Goal: Transaction & Acquisition: Subscribe to service/newsletter

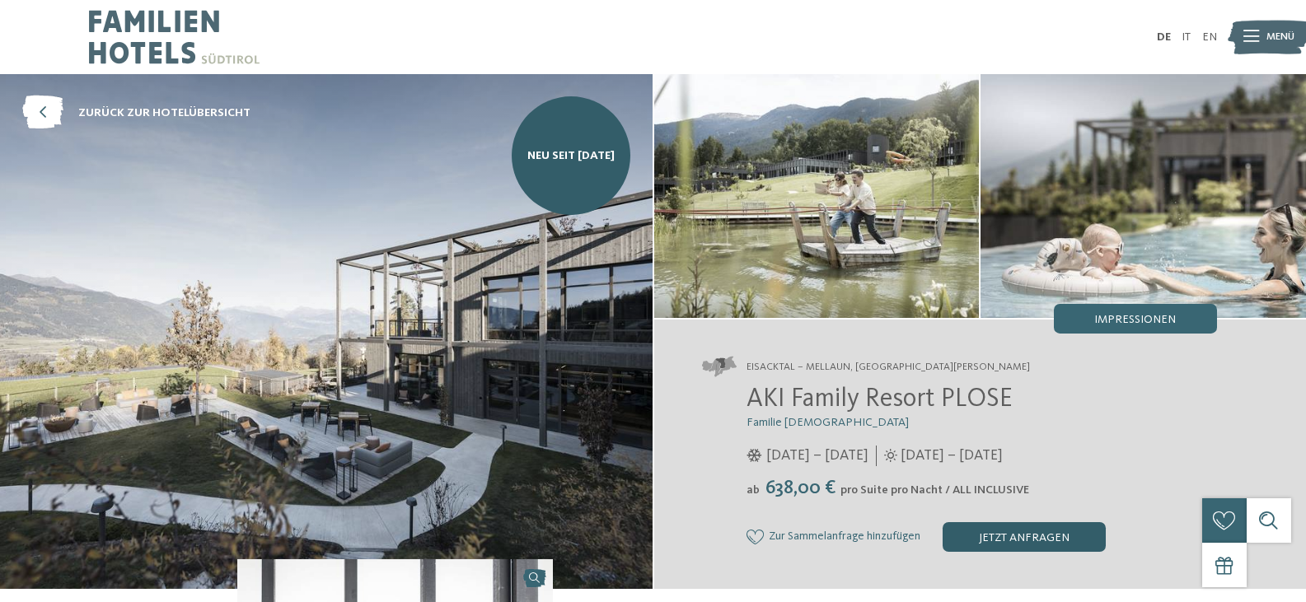
click at [1035, 533] on div "jetzt anfragen" at bounding box center [1023, 537] width 163 height 30
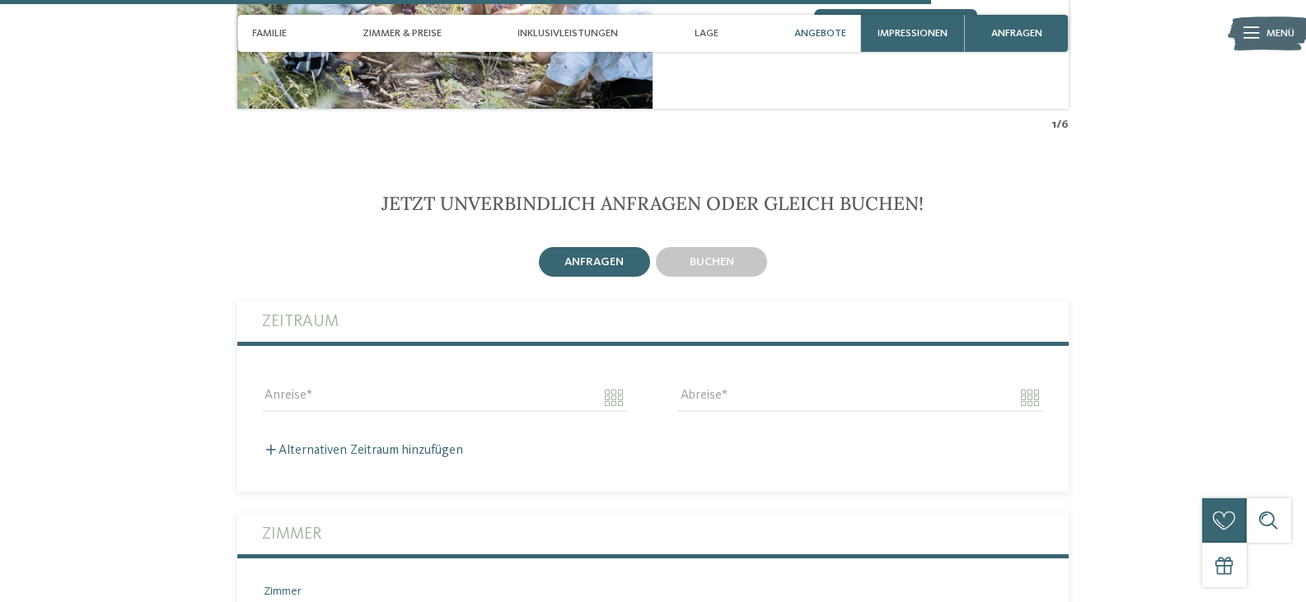
scroll to position [3742, 0]
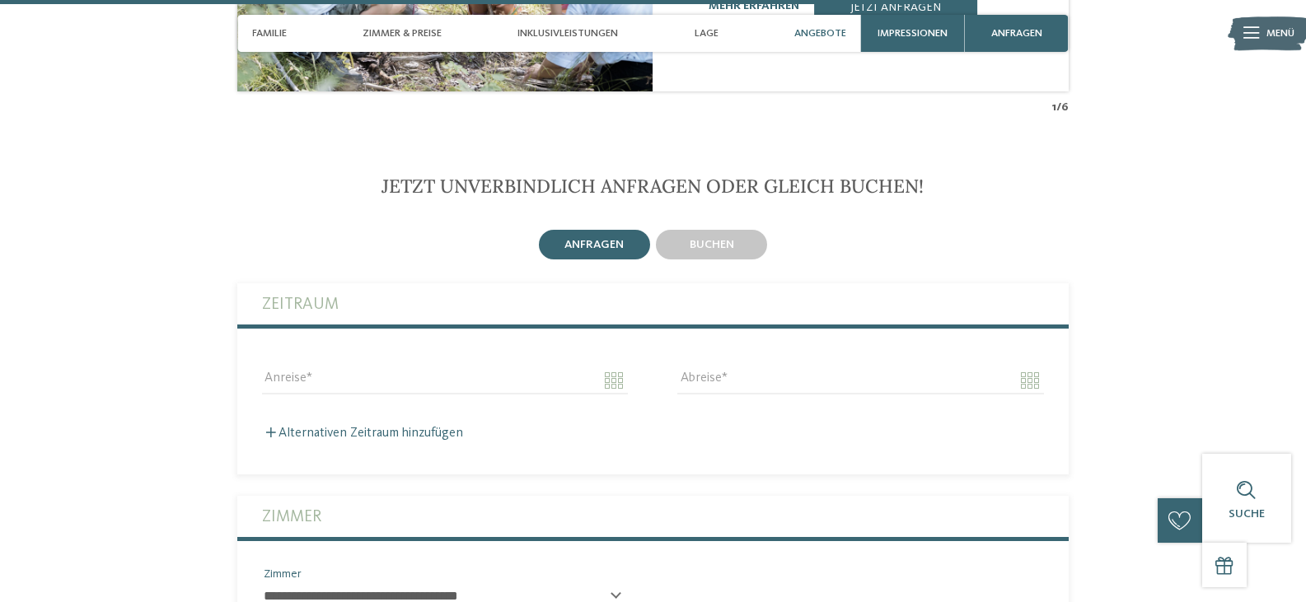
click at [594, 239] on span "anfragen" at bounding box center [593, 245] width 59 height 12
click at [914, 27] on span "Impressionen" at bounding box center [912, 33] width 70 height 12
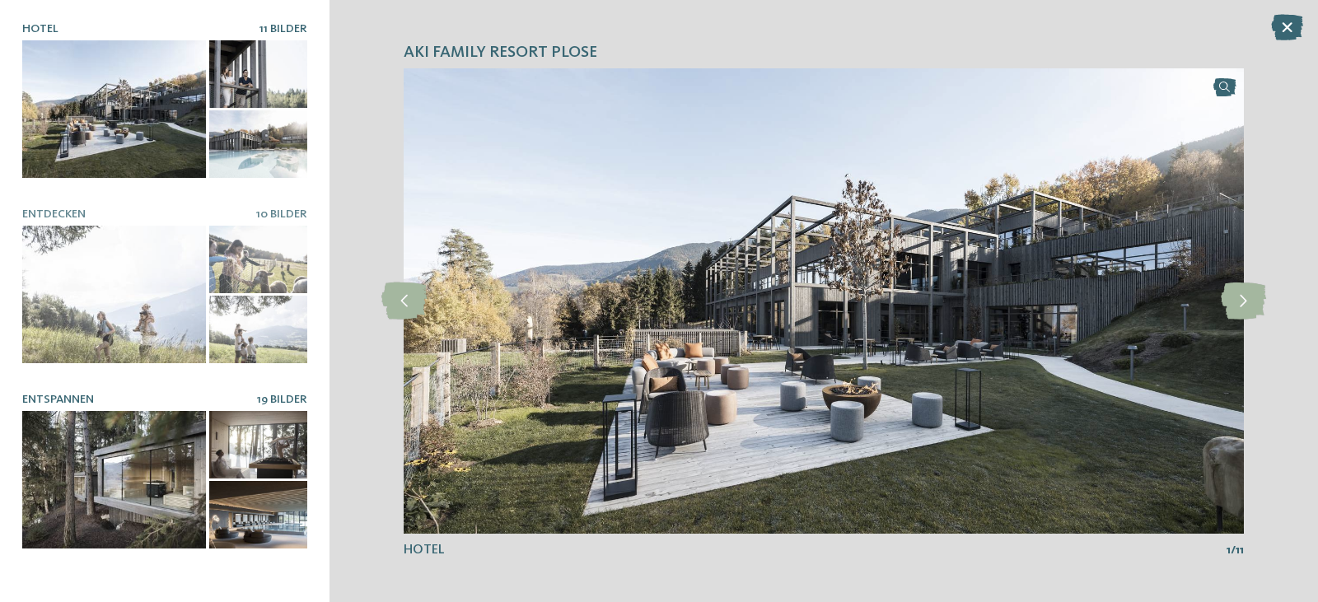
click at [273, 394] on span "19 Bilder" at bounding box center [282, 400] width 50 height 12
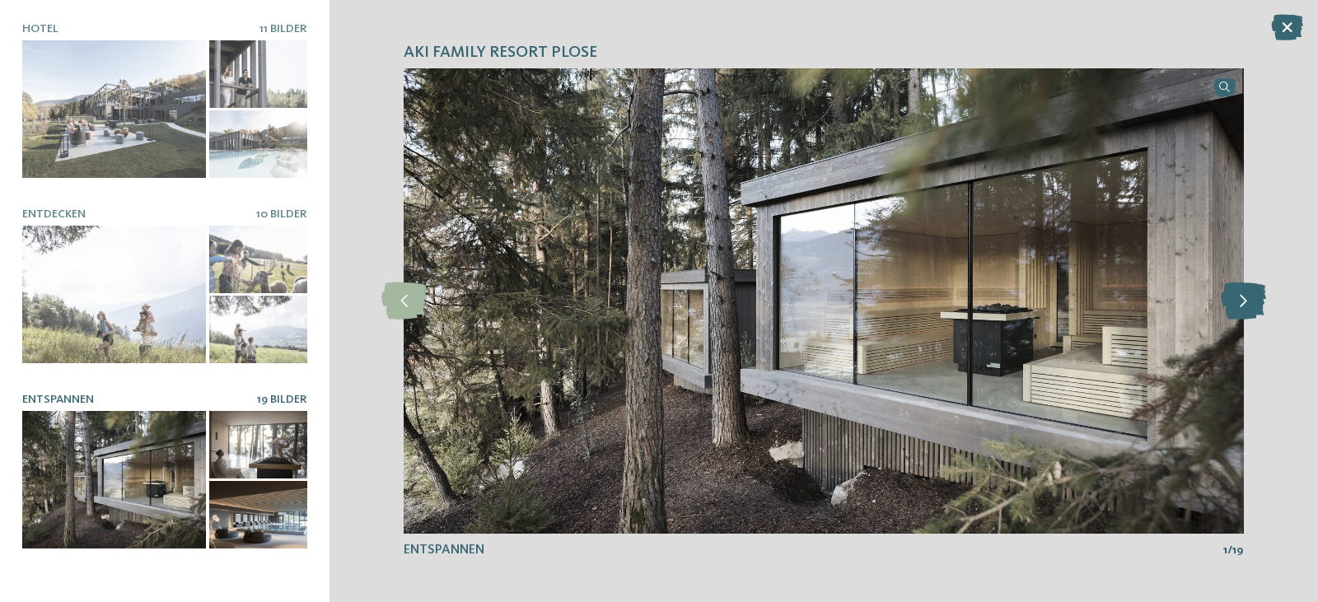
click at [1241, 295] on icon at bounding box center [1243, 301] width 45 height 37
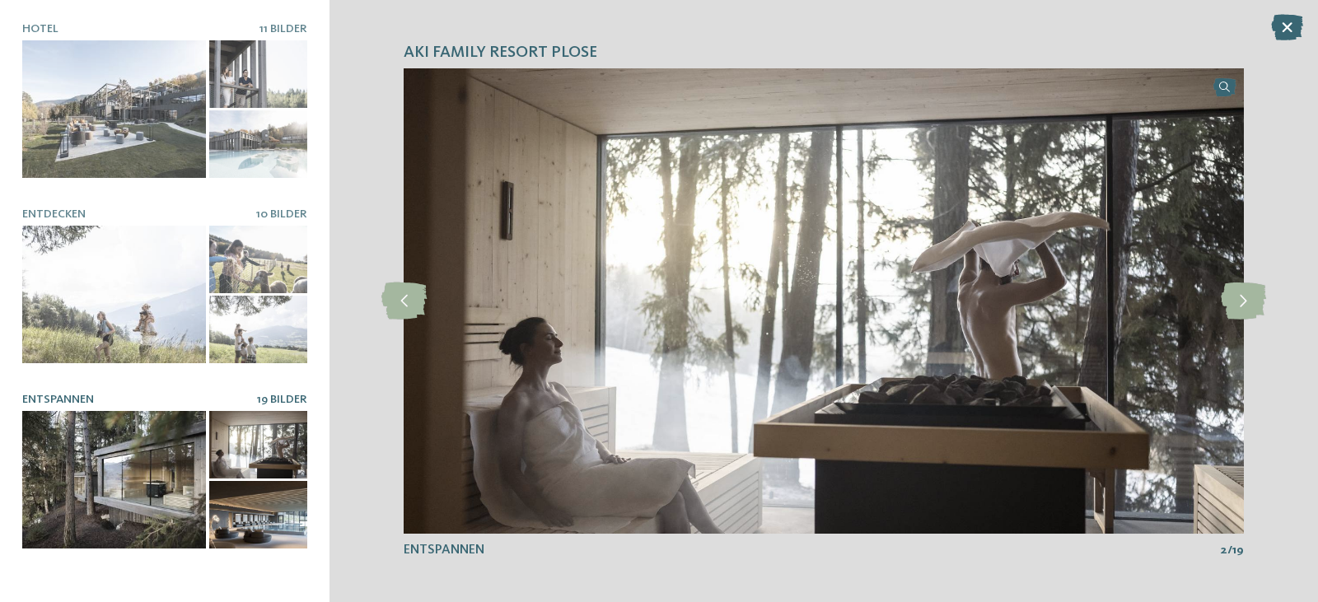
drag, startPoint x: 1241, startPoint y: 295, endPoint x: 1304, endPoint y: 229, distance: 91.5
click at [1304, 229] on div "AKI Family Resort PLOSE slide 1 of 11 1" at bounding box center [824, 301] width 989 height 602
drag, startPoint x: 1241, startPoint y: 299, endPoint x: 414, endPoint y: 291, distance: 826.3
click at [414, 291] on icon at bounding box center [403, 301] width 45 height 37
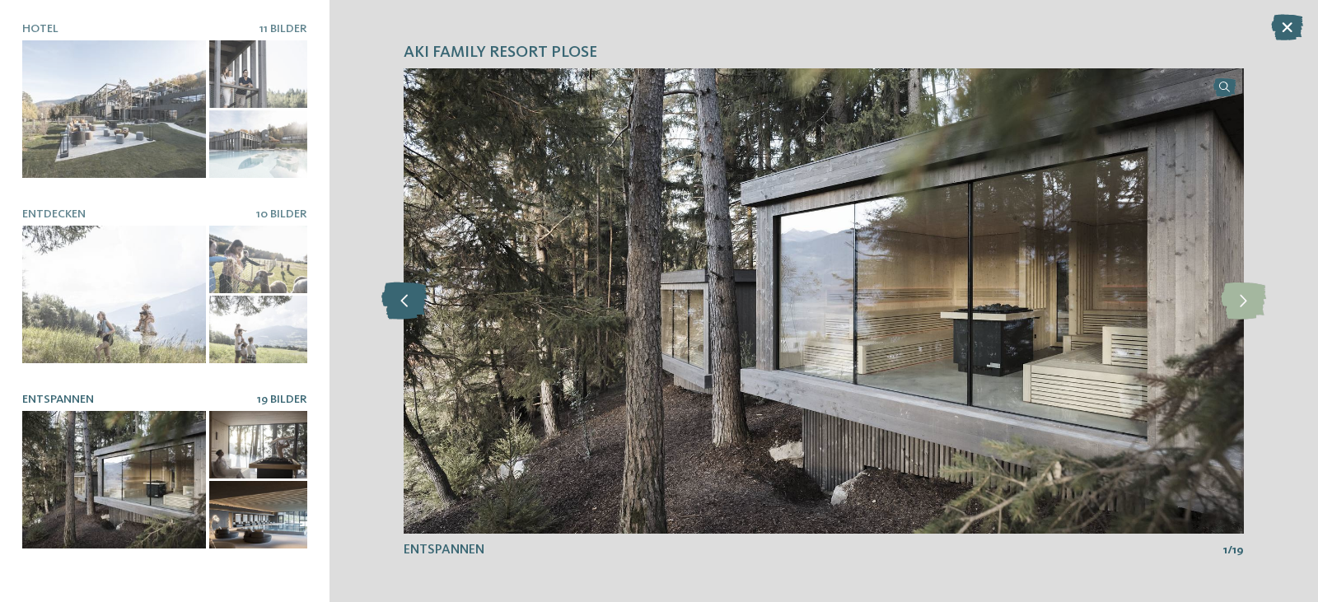
click at [414, 291] on icon at bounding box center [403, 301] width 45 height 37
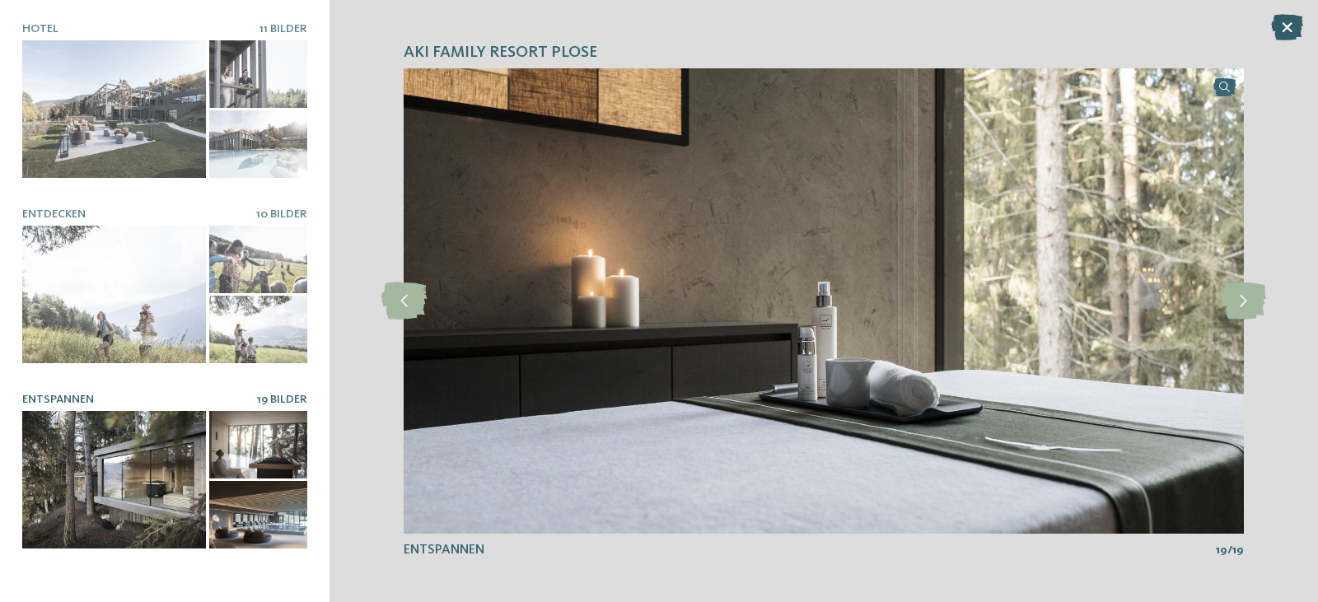
drag, startPoint x: 414, startPoint y: 291, endPoint x: 1285, endPoint y: 18, distance: 912.4
drag, startPoint x: 1285, startPoint y: 18, endPoint x: 1288, endPoint y: 233, distance: 215.0
click at [1288, 233] on div "AKI Family Resort PLOSE slide 1 of 11 1" at bounding box center [824, 301] width 989 height 602
drag, startPoint x: 1248, startPoint y: 295, endPoint x: 1317, endPoint y: 468, distance: 186.3
click at [1305, 468] on div "AKI Family Resort PLOSE slide 1 of 11 1" at bounding box center [824, 301] width 989 height 602
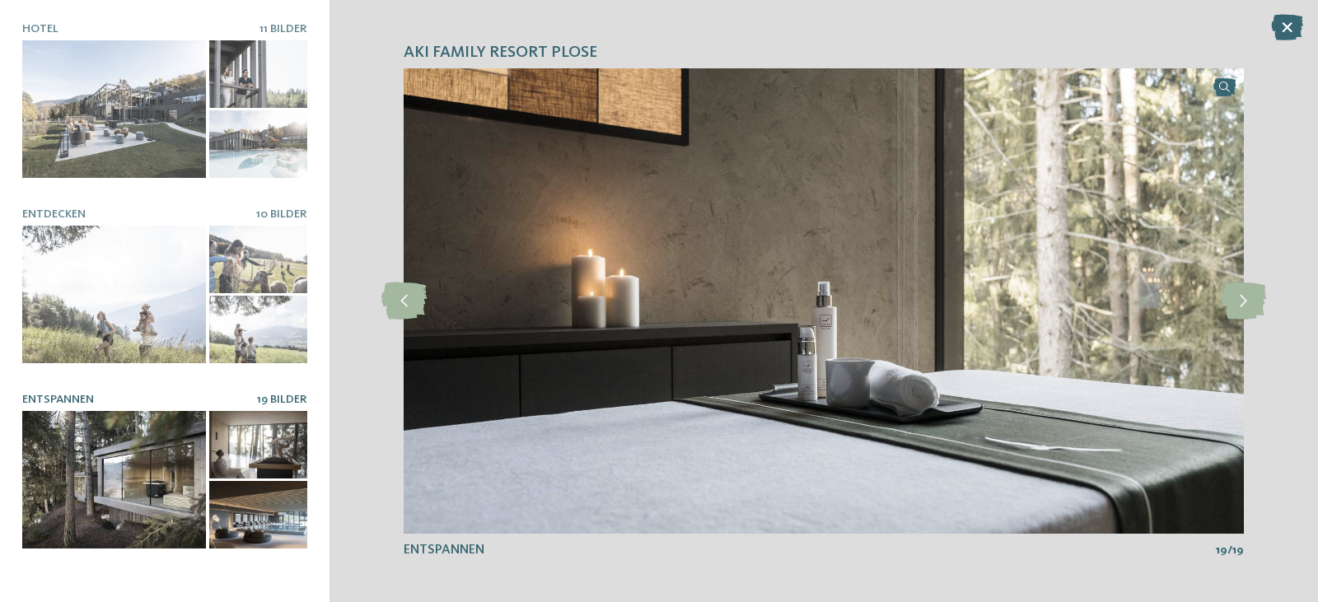
click at [442, 545] on span "Entspannen" at bounding box center [444, 550] width 81 height 13
drag, startPoint x: 442, startPoint y: 545, endPoint x: 258, endPoint y: 432, distance: 216.7
drag, startPoint x: 258, startPoint y: 432, endPoint x: 250, endPoint y: 481, distance: 50.0
drag, startPoint x: 250, startPoint y: 481, endPoint x: 272, endPoint y: 574, distance: 95.5
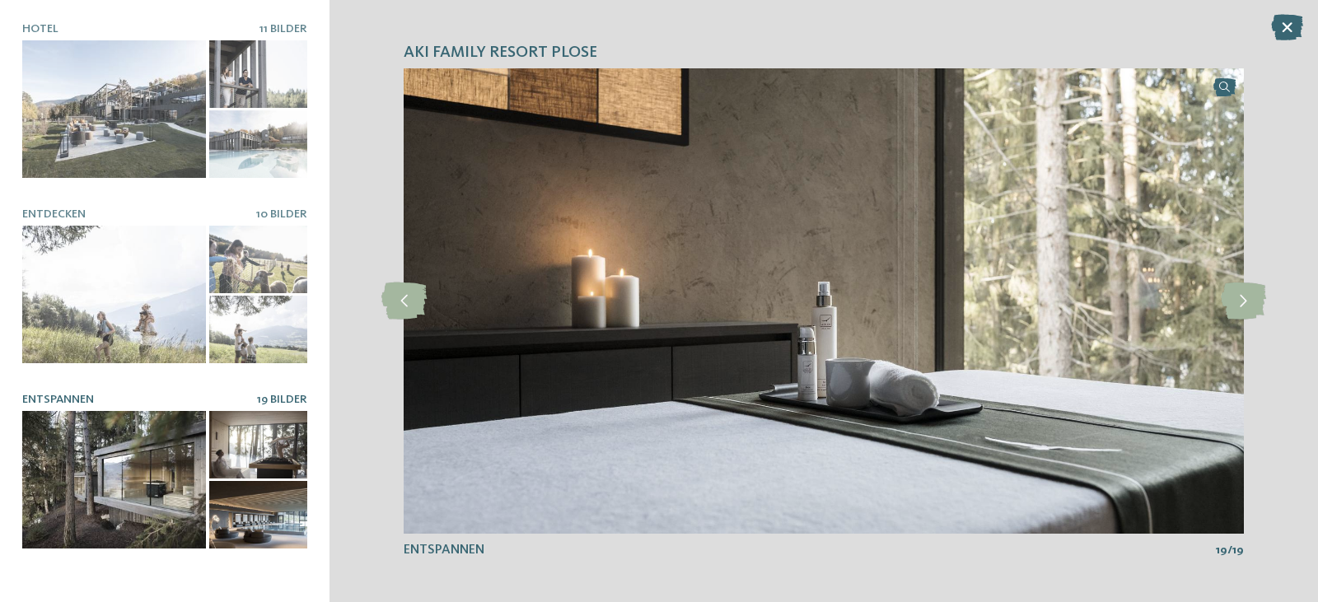
click at [272, 579] on span "10 Bilder" at bounding box center [281, 585] width 51 height 12
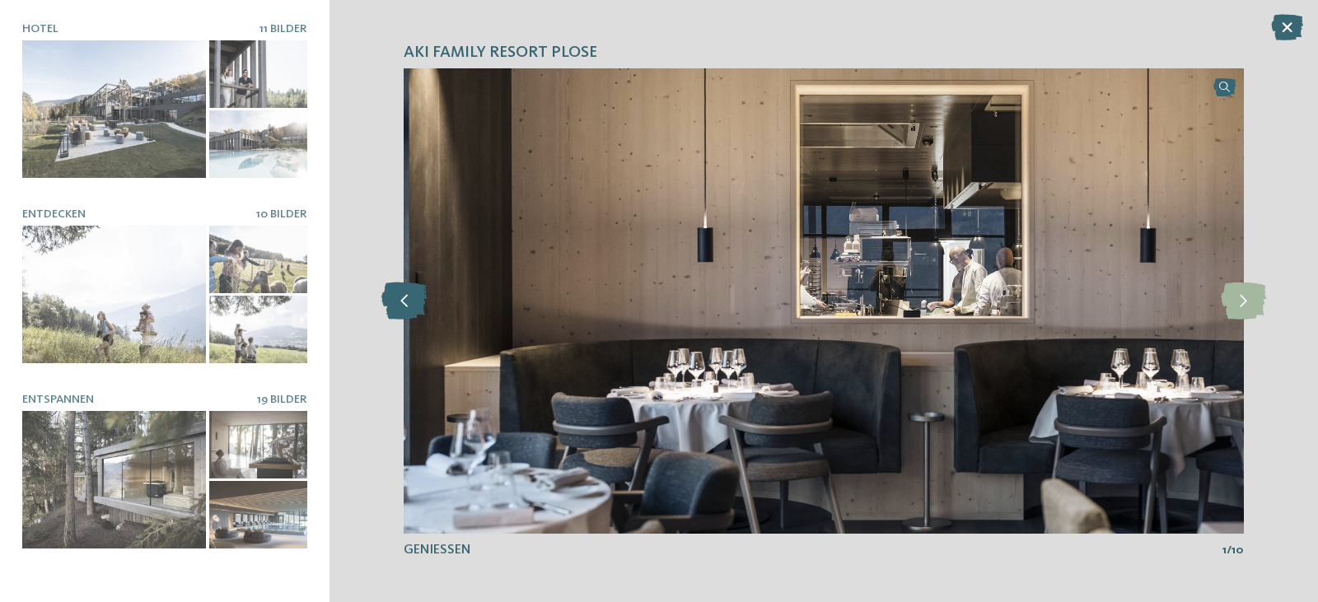
click at [395, 301] on icon at bounding box center [403, 301] width 45 height 37
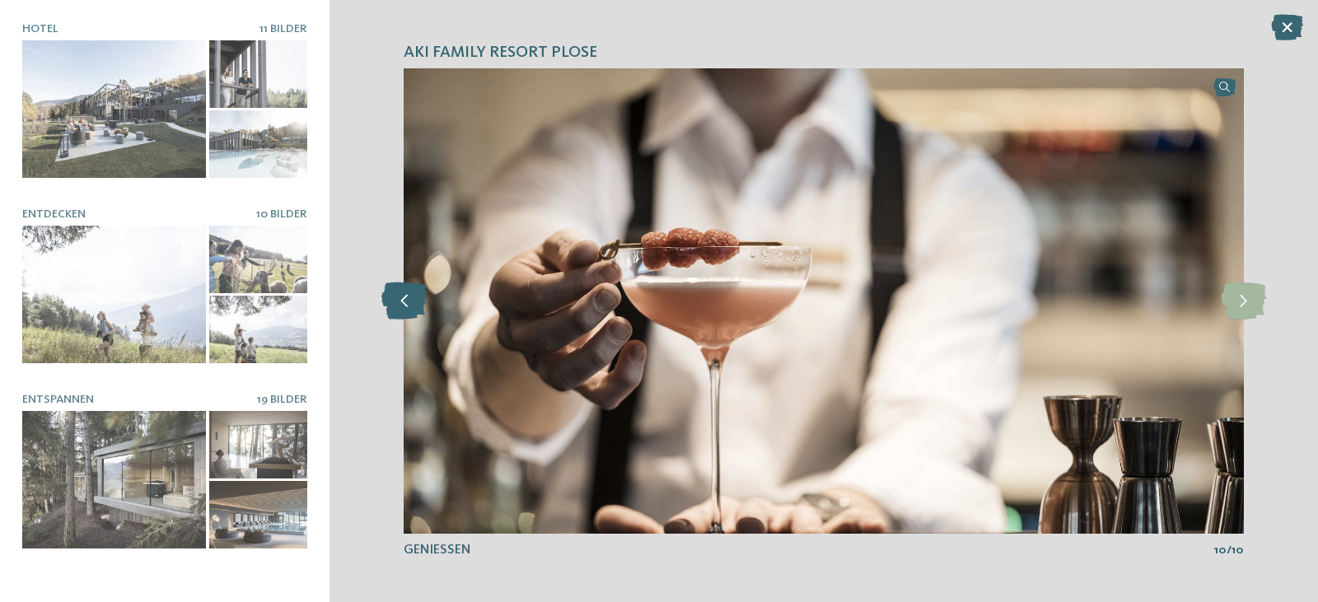
click at [395, 301] on icon at bounding box center [403, 301] width 45 height 37
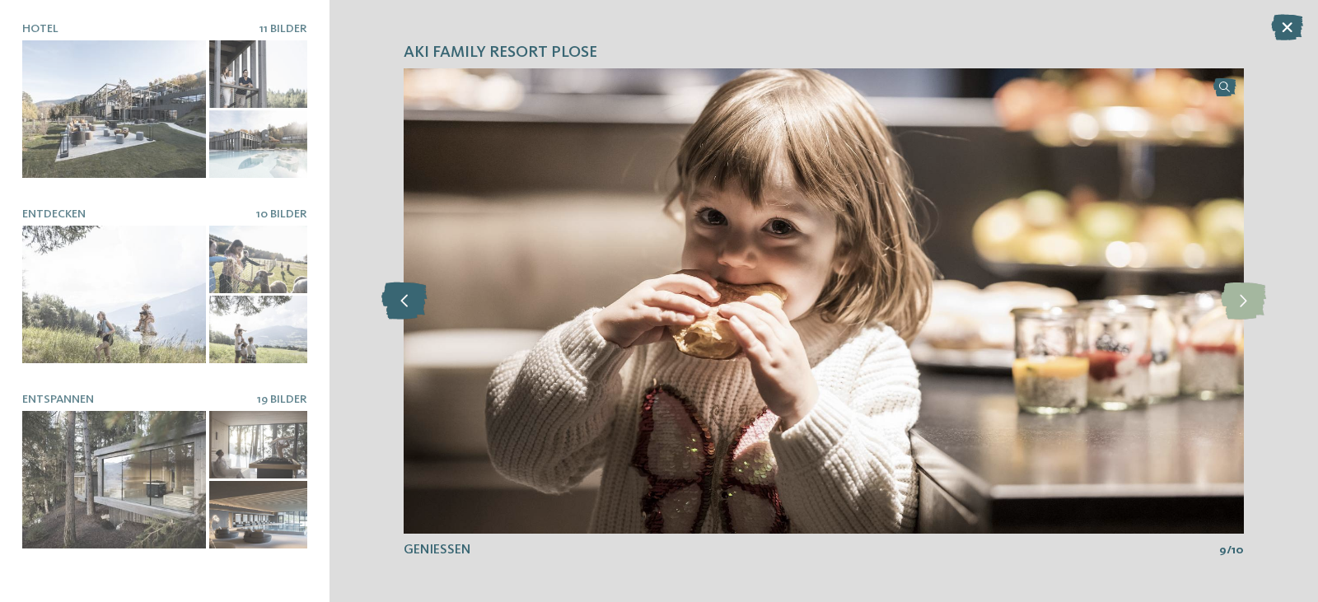
click at [395, 301] on icon at bounding box center [403, 301] width 45 height 37
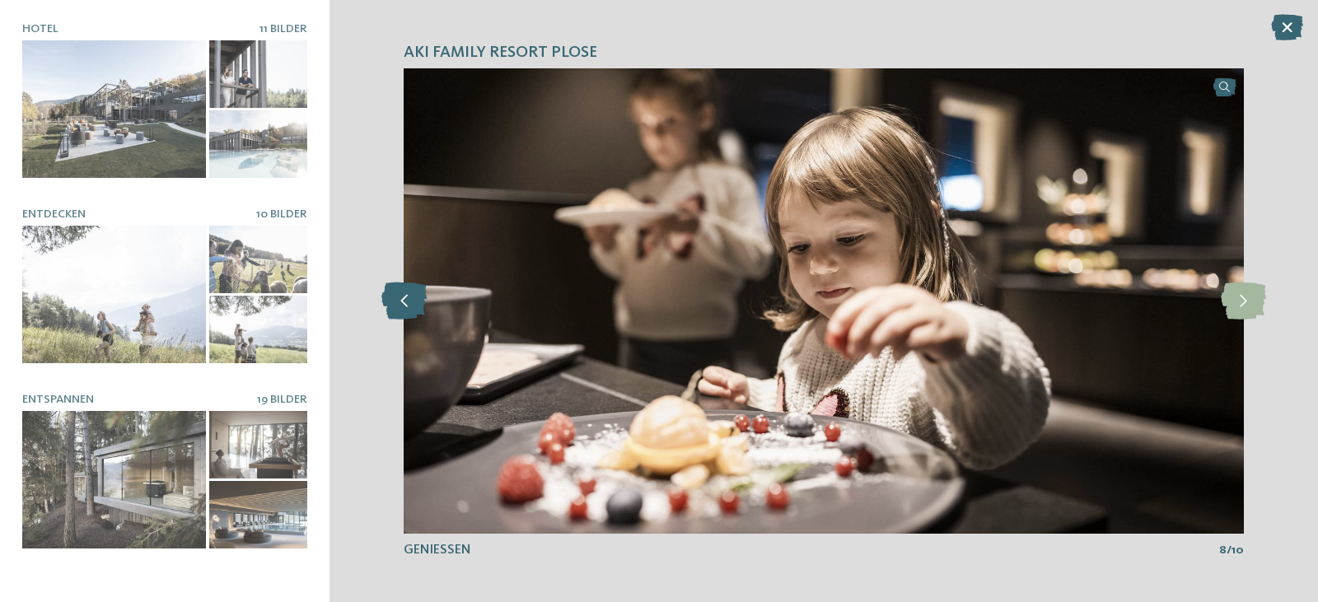
click at [395, 301] on icon at bounding box center [403, 301] width 45 height 37
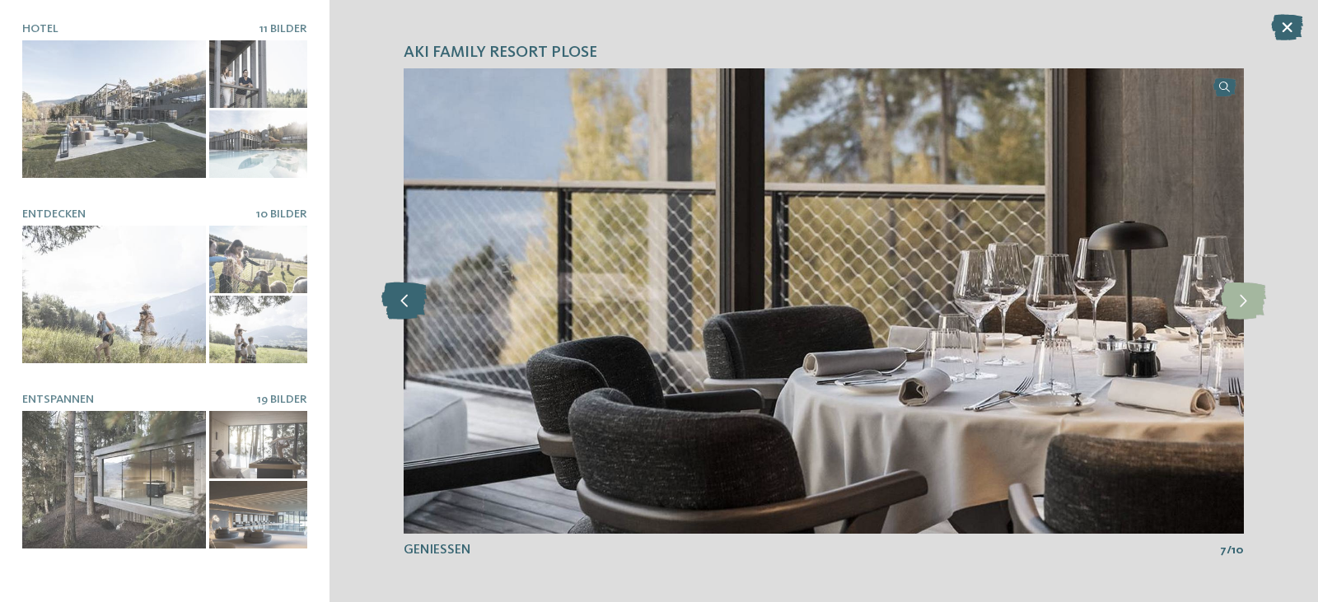
click at [395, 301] on icon at bounding box center [403, 301] width 45 height 37
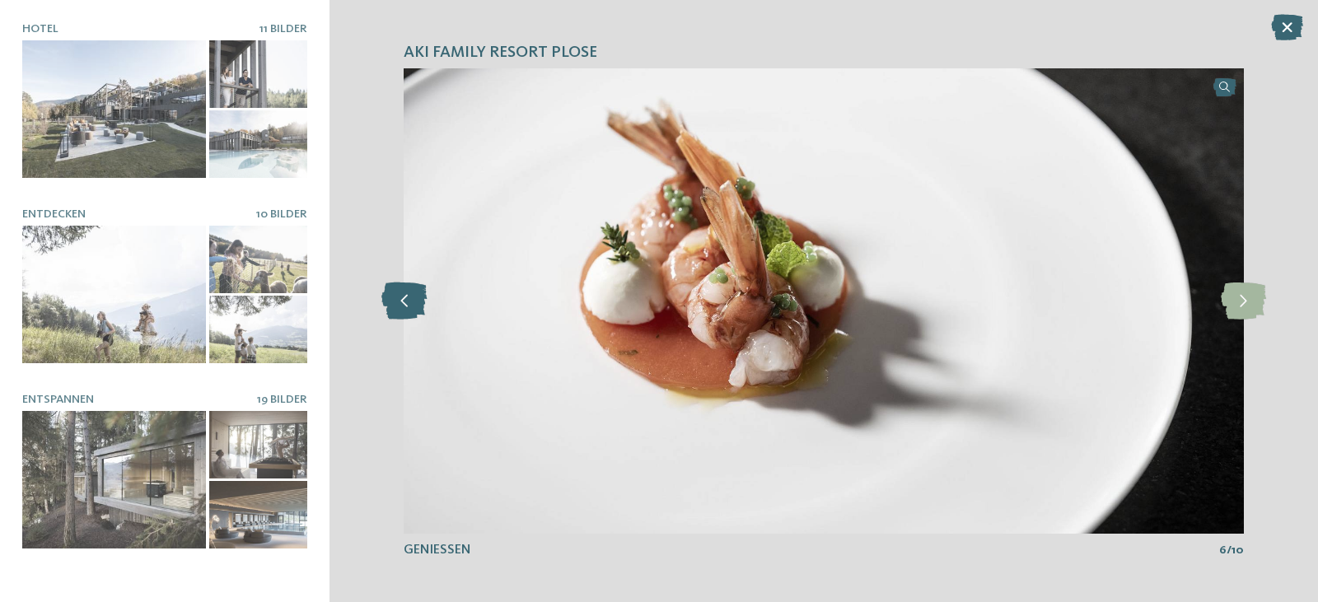
click at [395, 301] on icon at bounding box center [403, 301] width 45 height 37
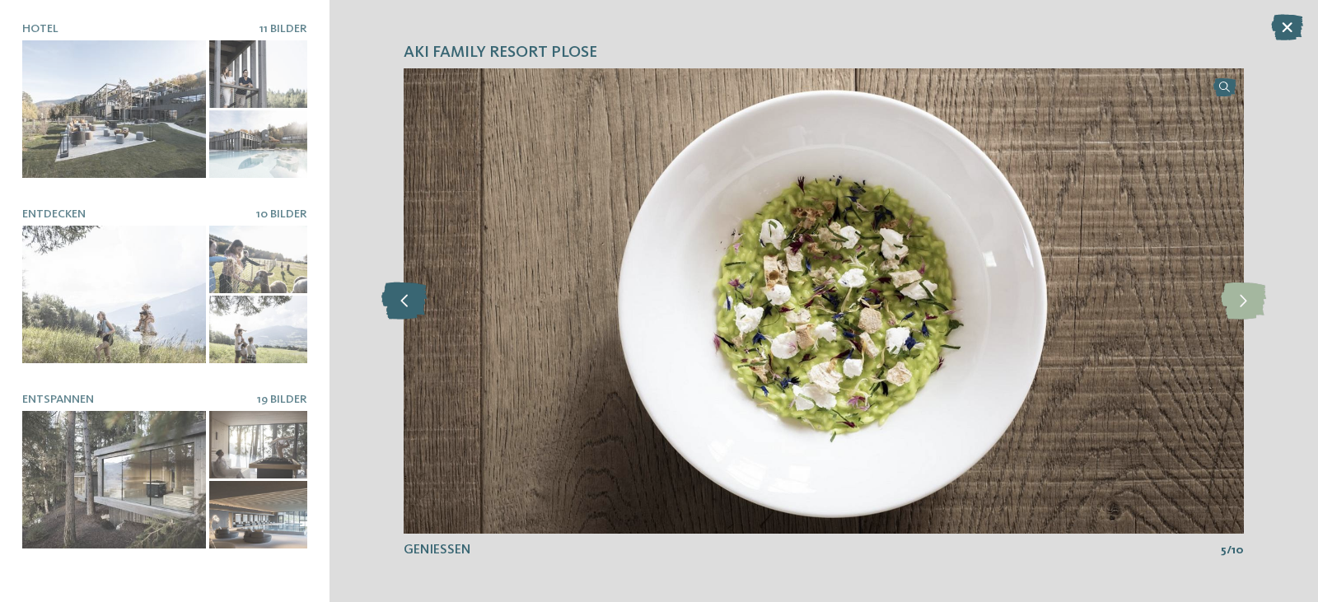
click at [395, 301] on icon at bounding box center [403, 301] width 45 height 37
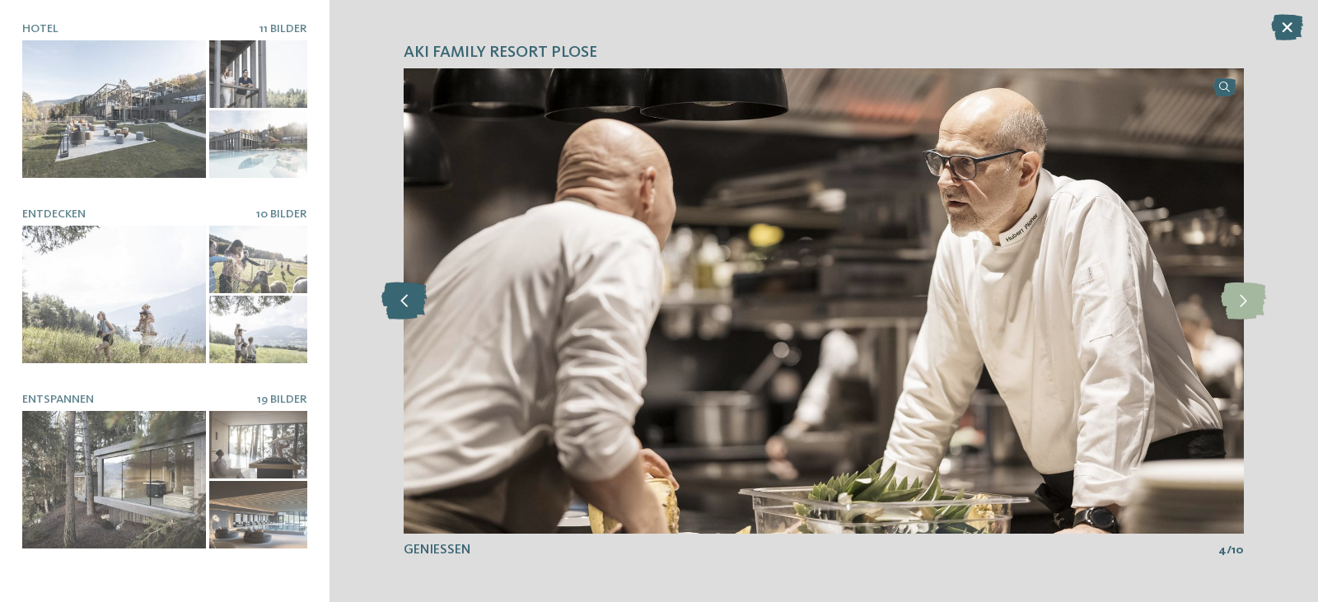
click at [395, 301] on icon at bounding box center [403, 301] width 45 height 37
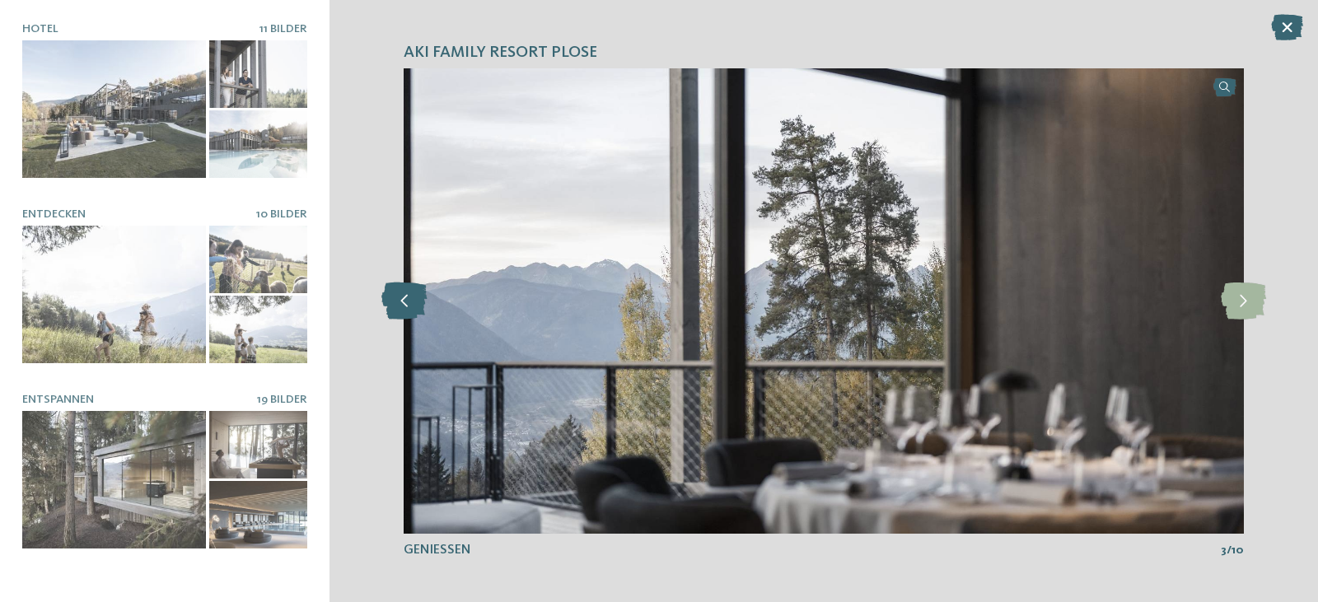
click at [395, 301] on icon at bounding box center [403, 301] width 45 height 37
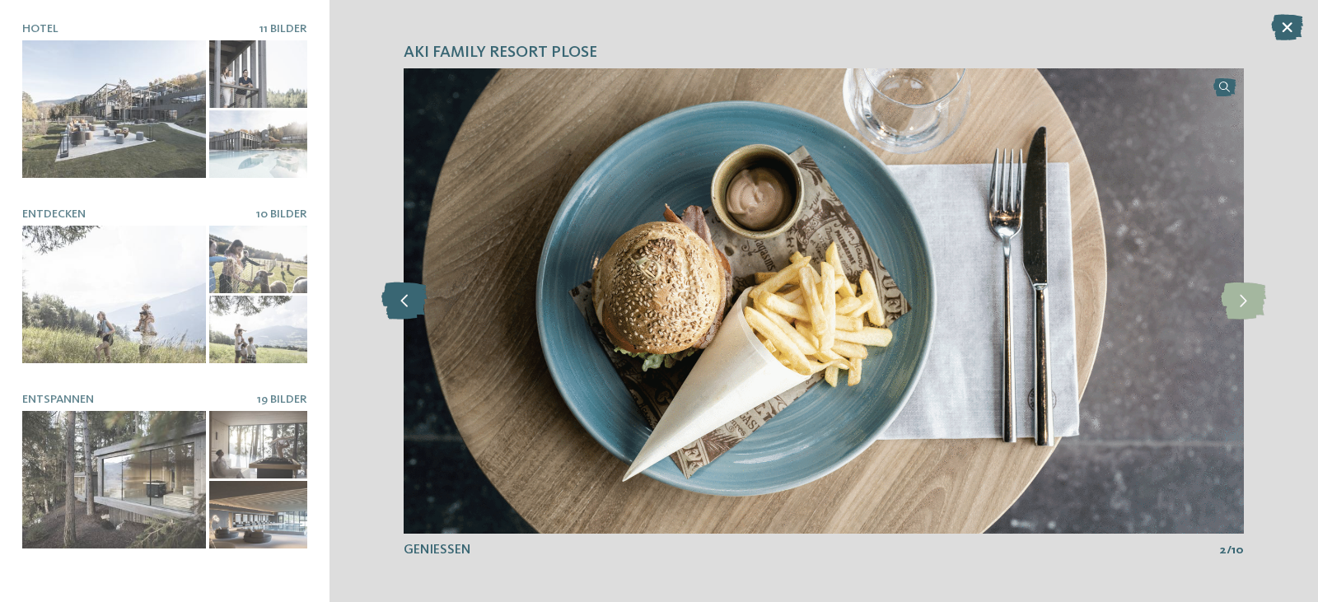
click at [395, 301] on icon at bounding box center [403, 301] width 45 height 37
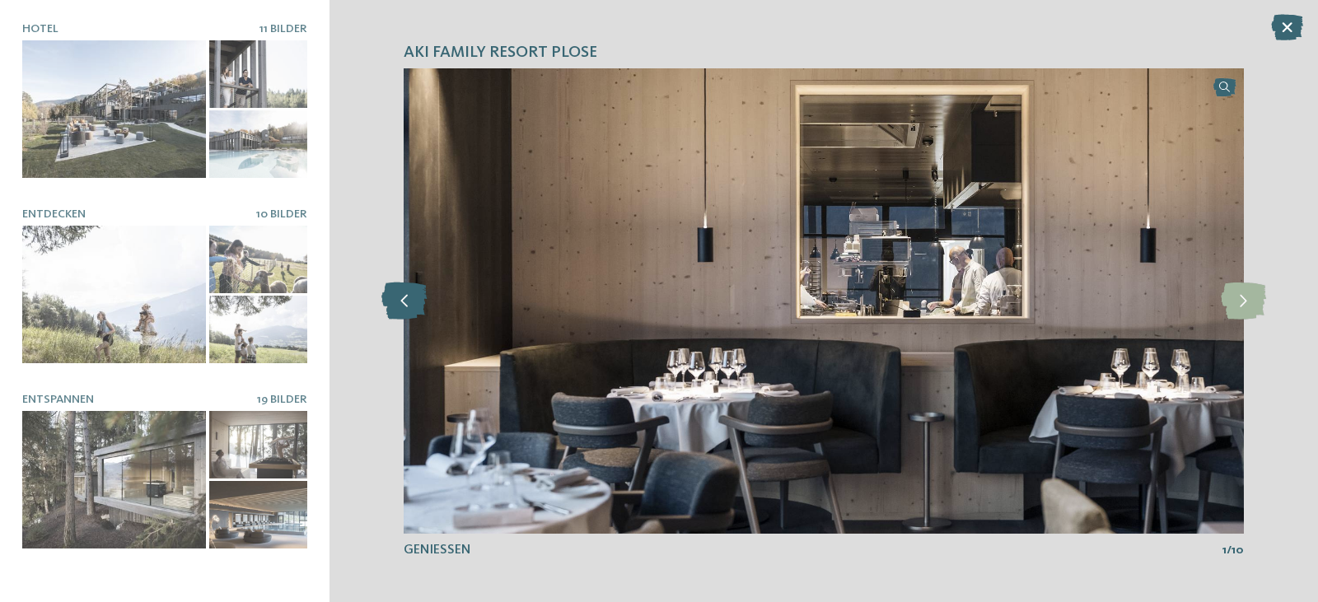
click at [395, 301] on icon at bounding box center [403, 301] width 45 height 37
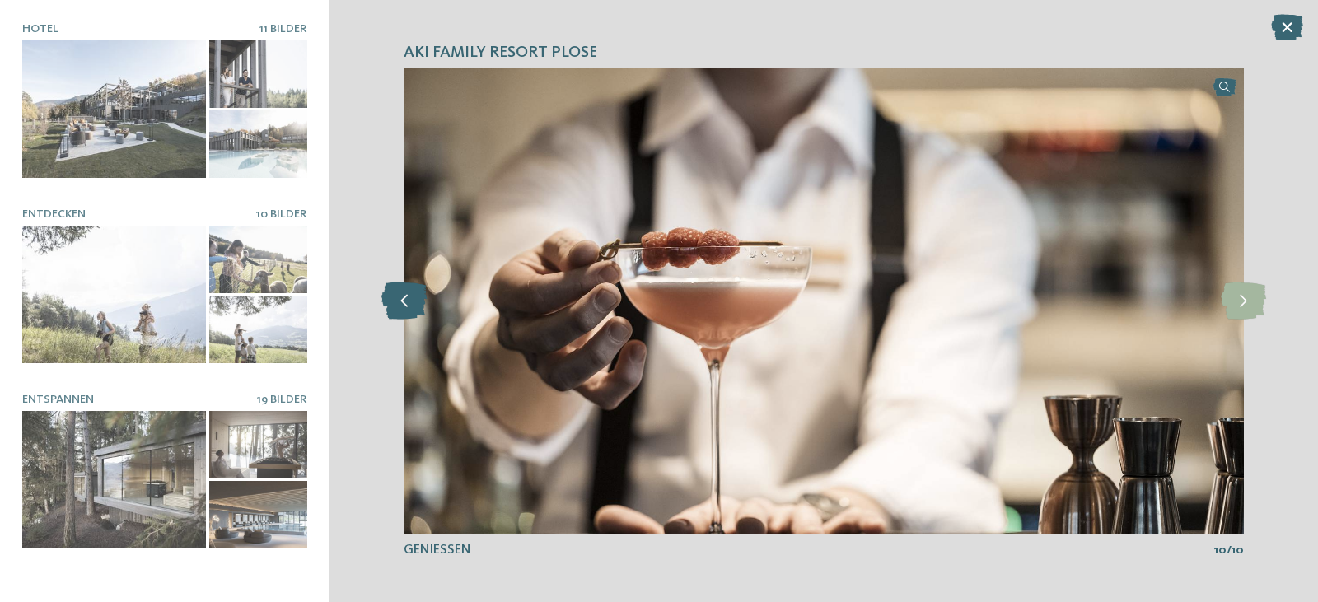
click at [395, 301] on icon at bounding box center [403, 301] width 45 height 37
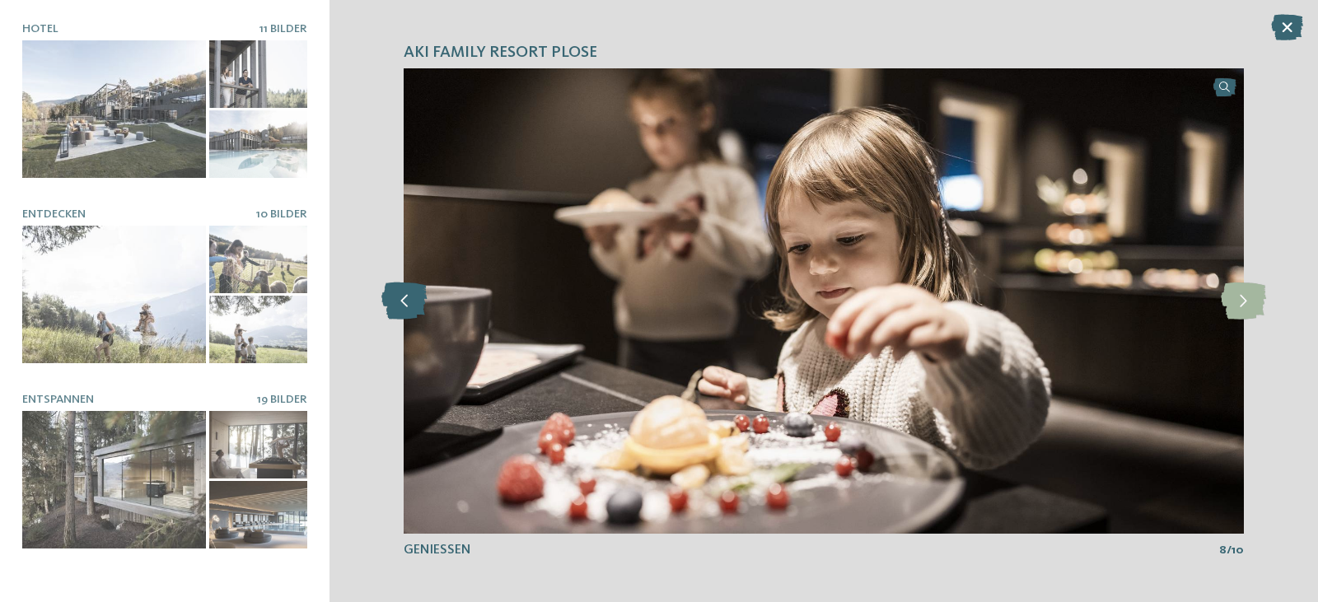
click at [395, 301] on icon at bounding box center [403, 301] width 45 height 37
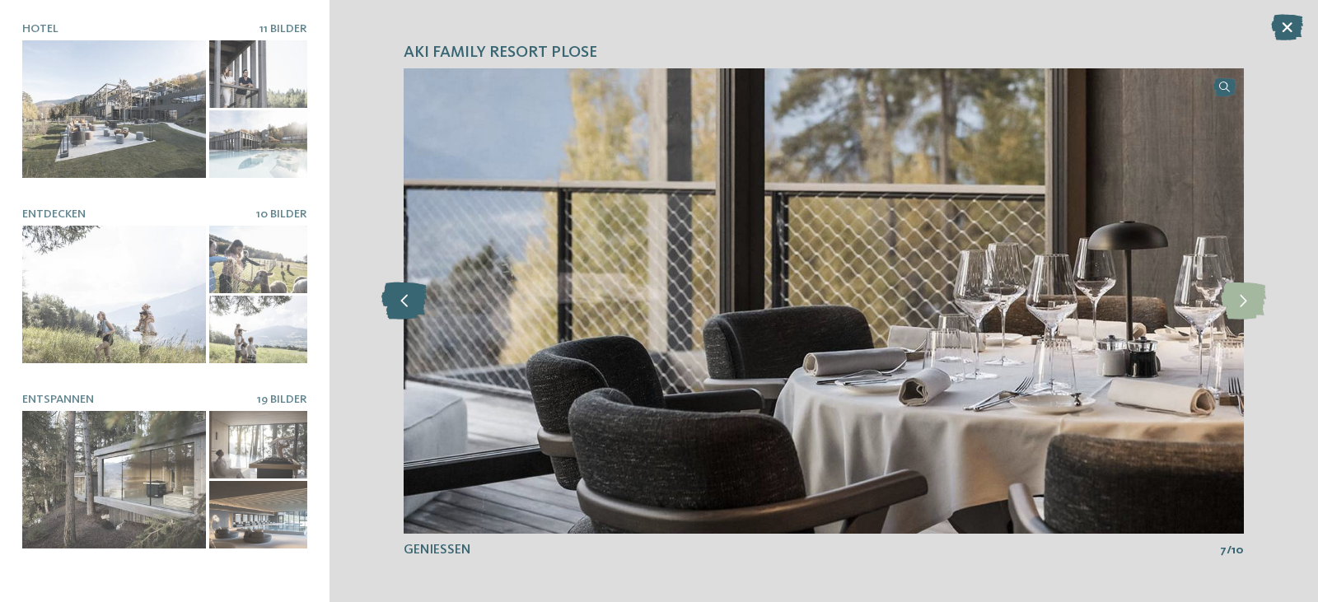
click at [395, 301] on icon at bounding box center [403, 301] width 45 height 37
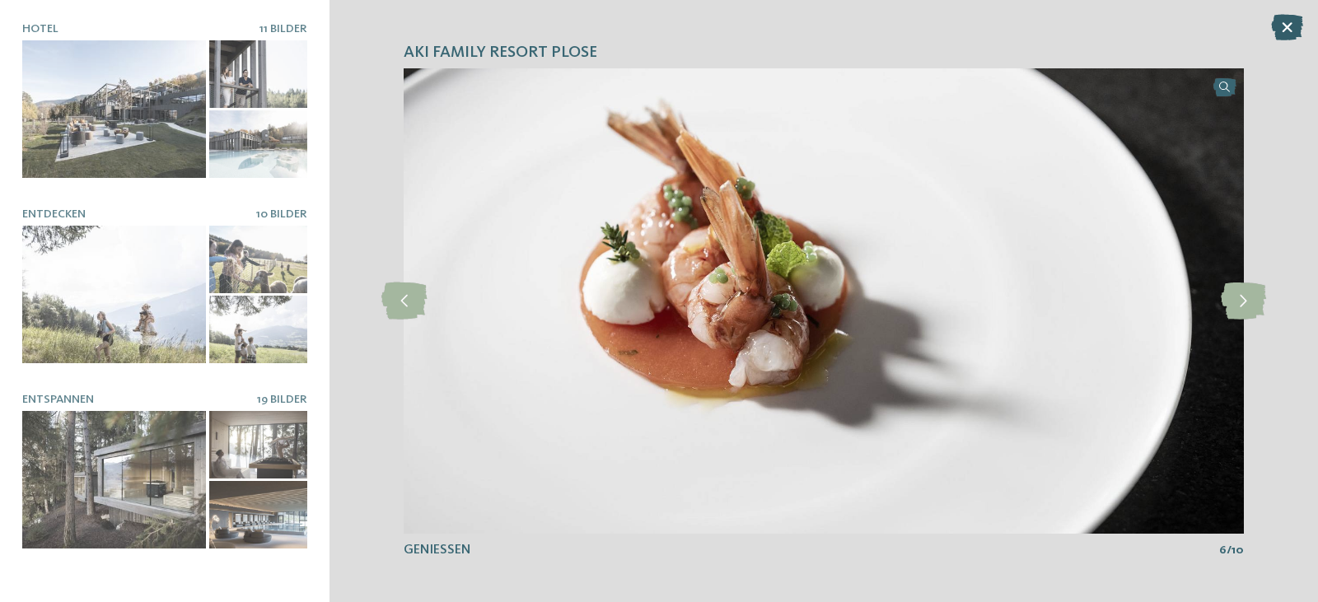
click at [1286, 23] on icon at bounding box center [1287, 27] width 32 height 26
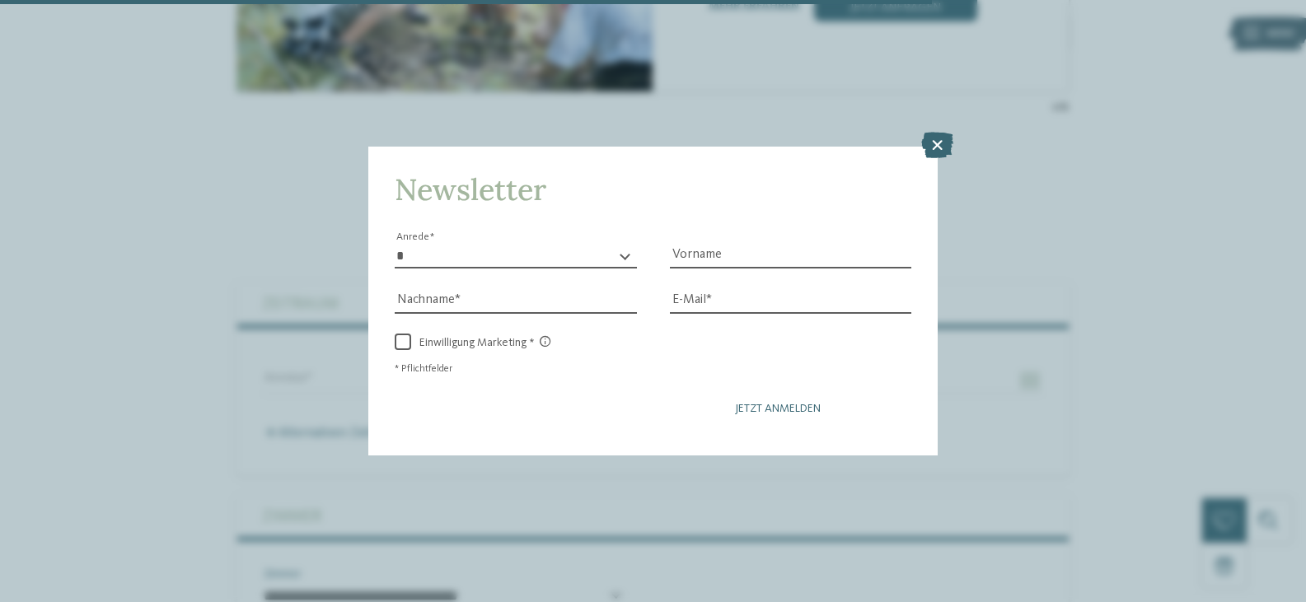
click at [768, 403] on span "Jetzt anmelden" at bounding box center [778, 409] width 86 height 12
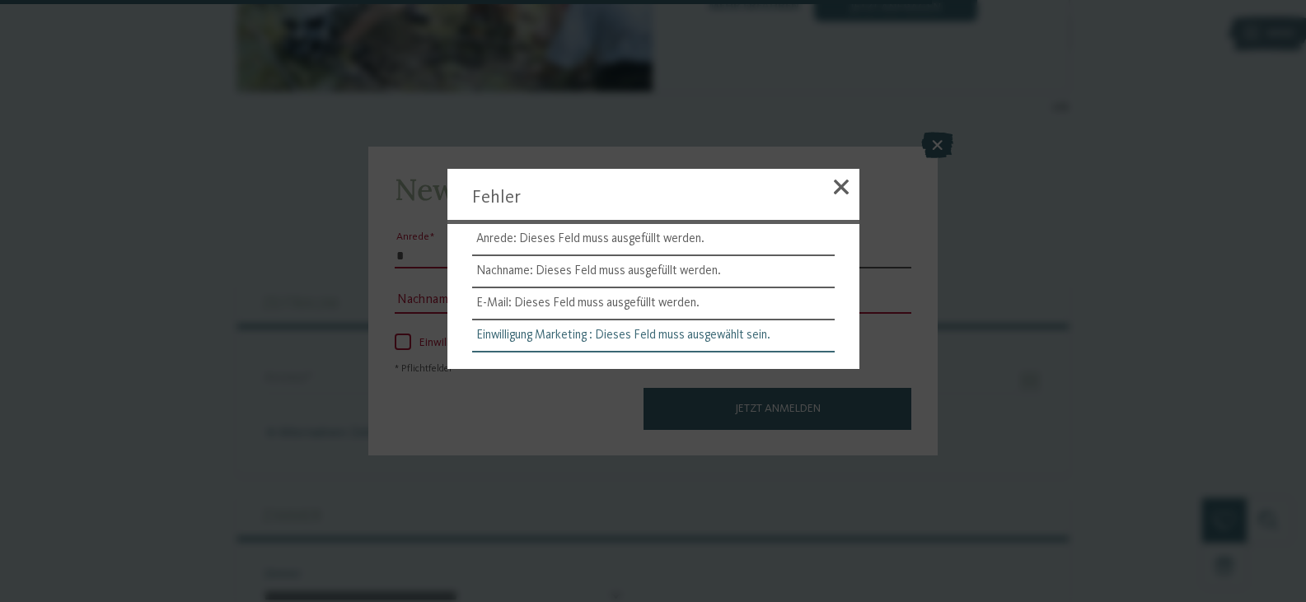
click at [697, 334] on li "Einwilligung Marketing : Dieses Feld muss ausgewählt sein." at bounding box center [653, 336] width 362 height 32
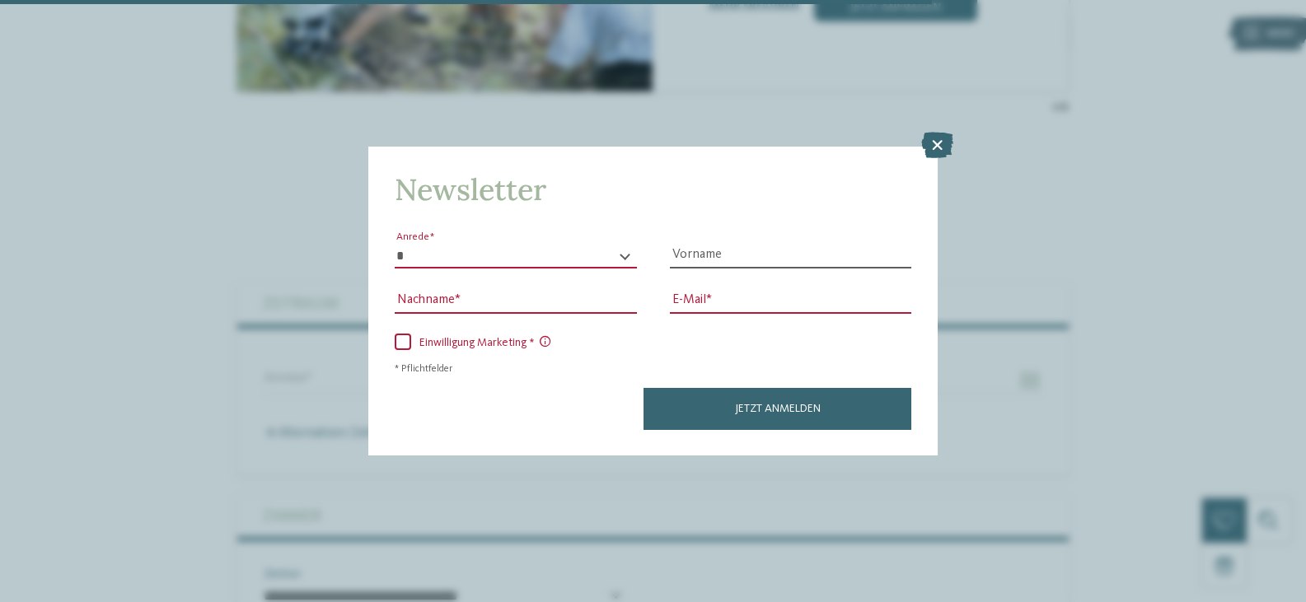
scroll to position [3743, 0]
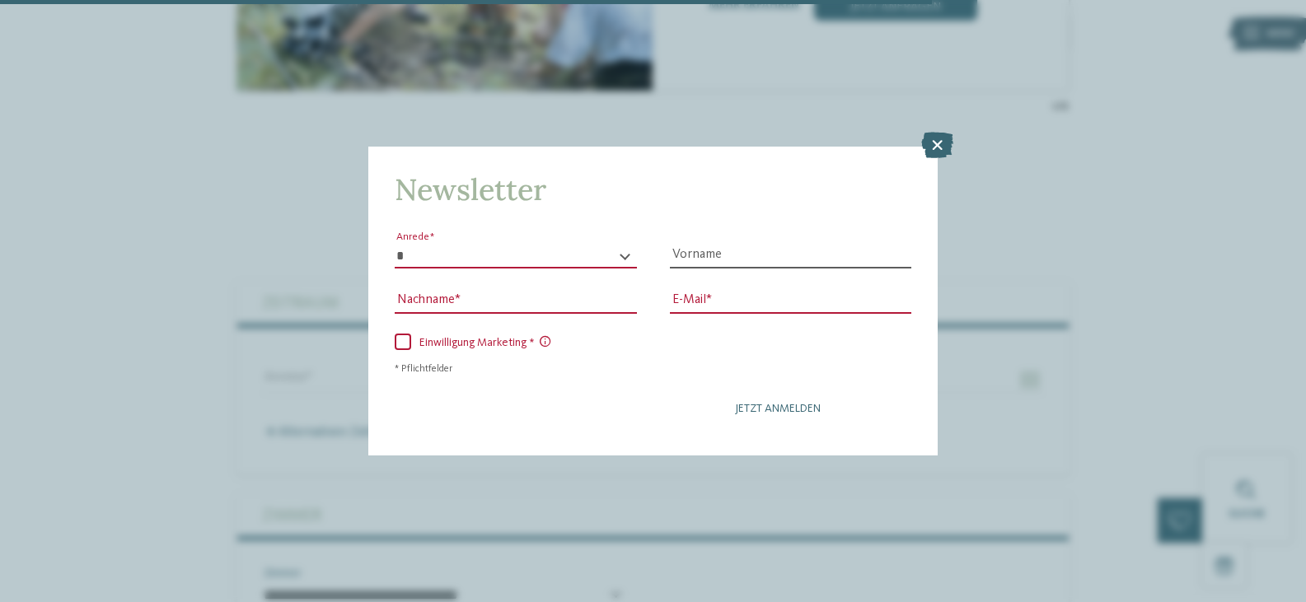
click at [785, 401] on button "Jetzt anmelden" at bounding box center [777, 408] width 268 height 41
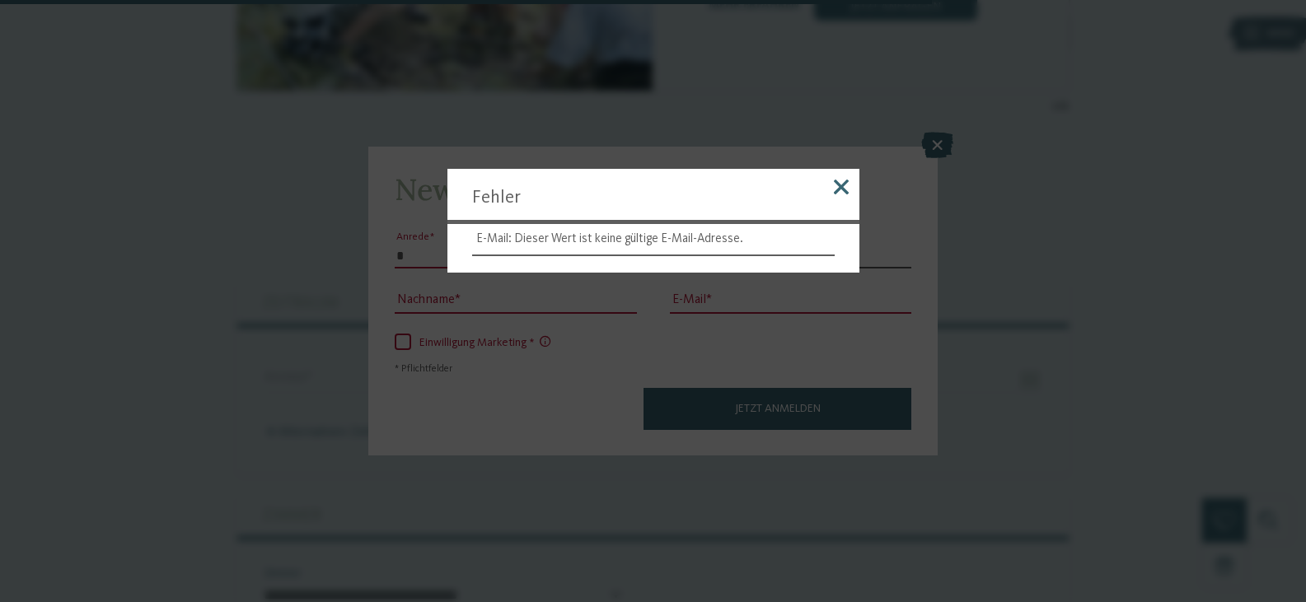
click at [842, 188] on span at bounding box center [841, 187] width 15 height 15
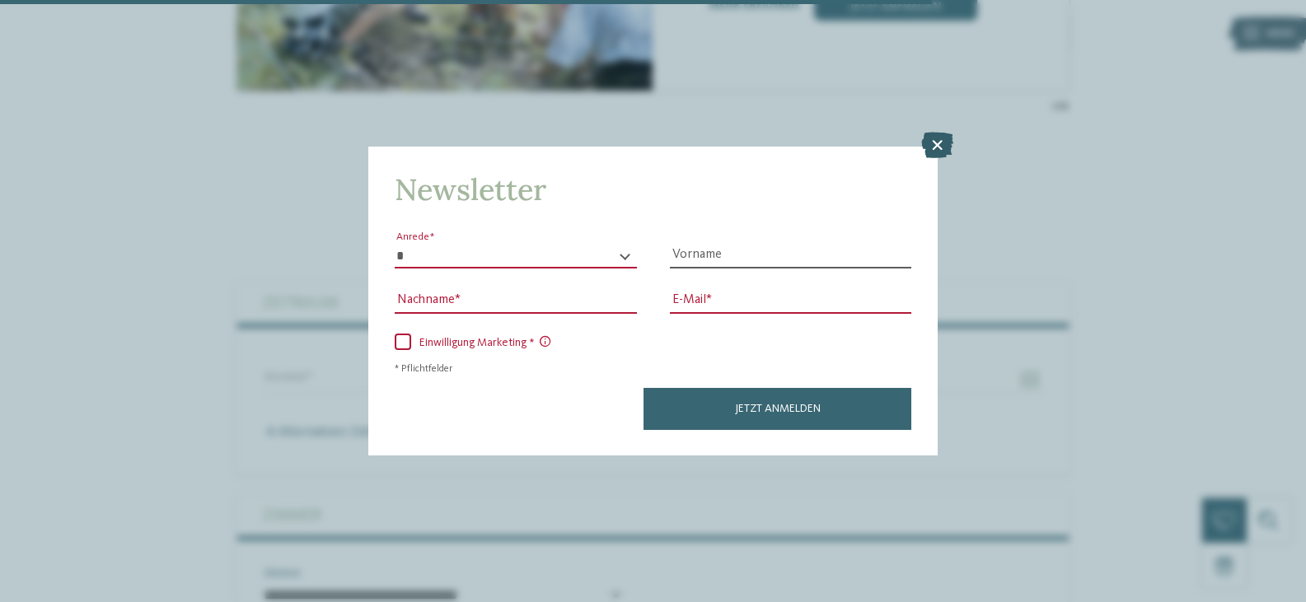
click at [939, 140] on icon at bounding box center [937, 145] width 32 height 26
